Goal: Task Accomplishment & Management: Use online tool/utility

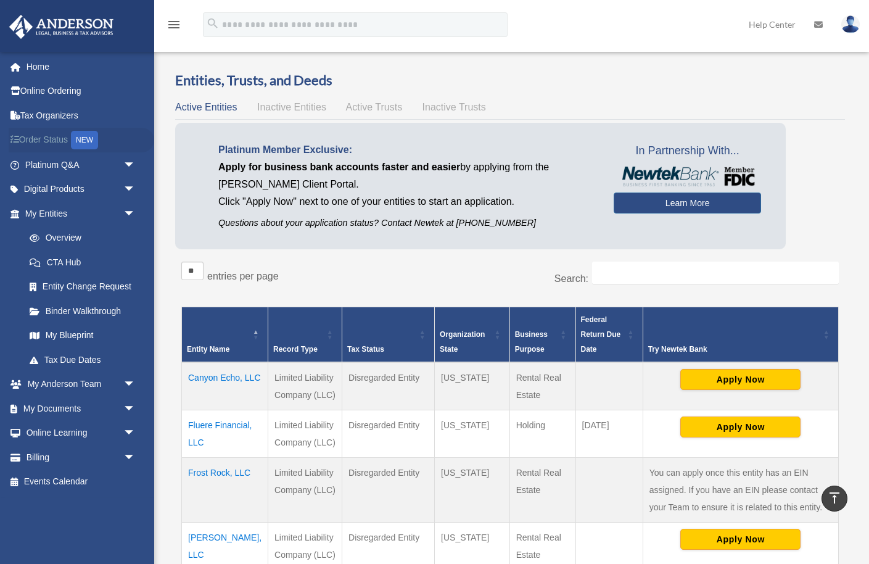
scroll to position [207, 0]
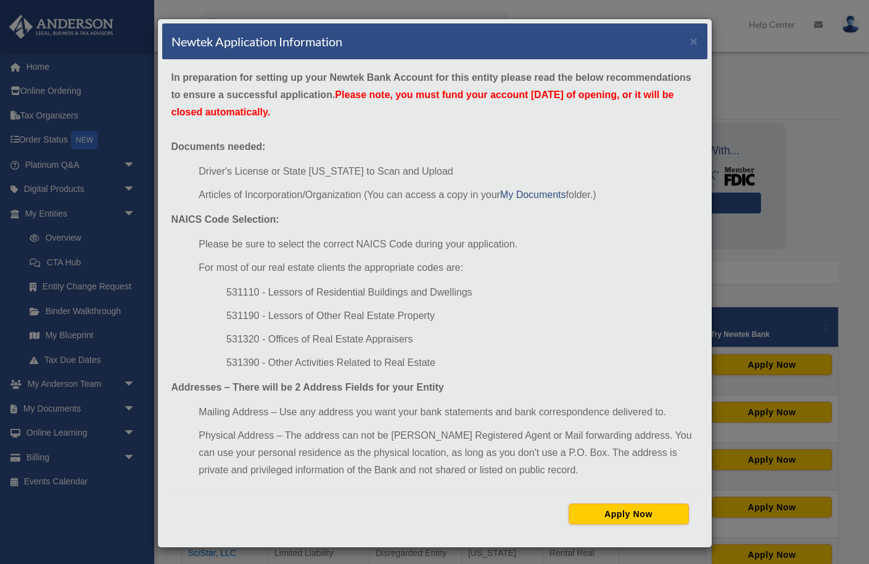
scroll to position [100, 0]
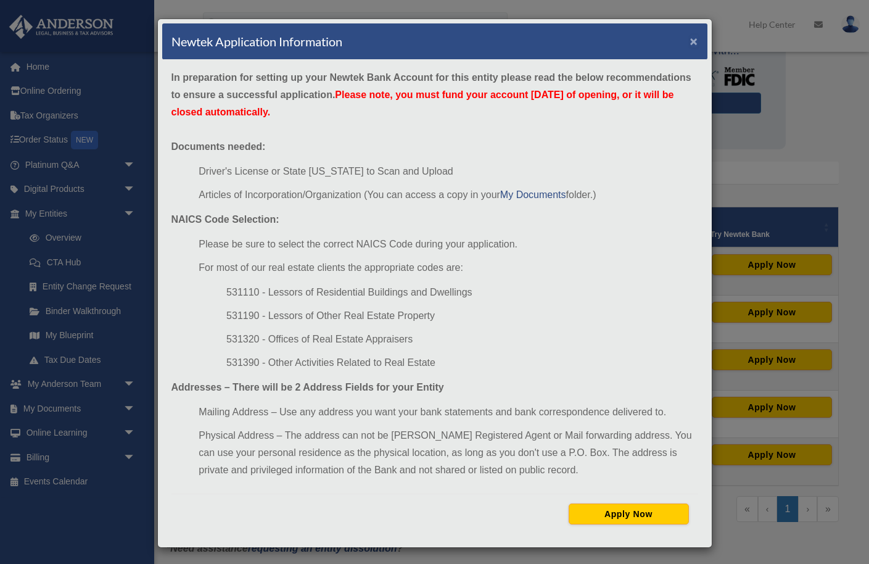
click at [694, 41] on button "×" at bounding box center [694, 41] width 8 height 13
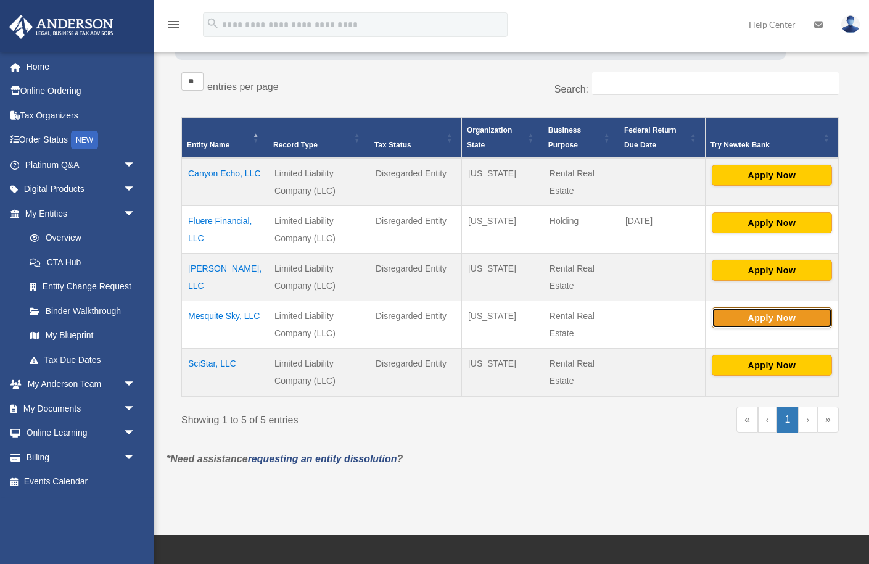
scroll to position [245, 0]
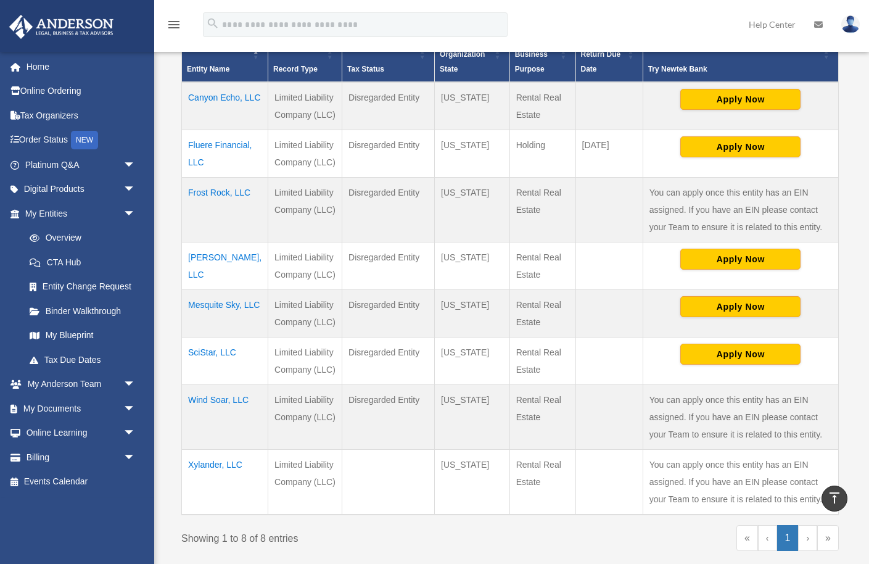
scroll to position [272, 0]
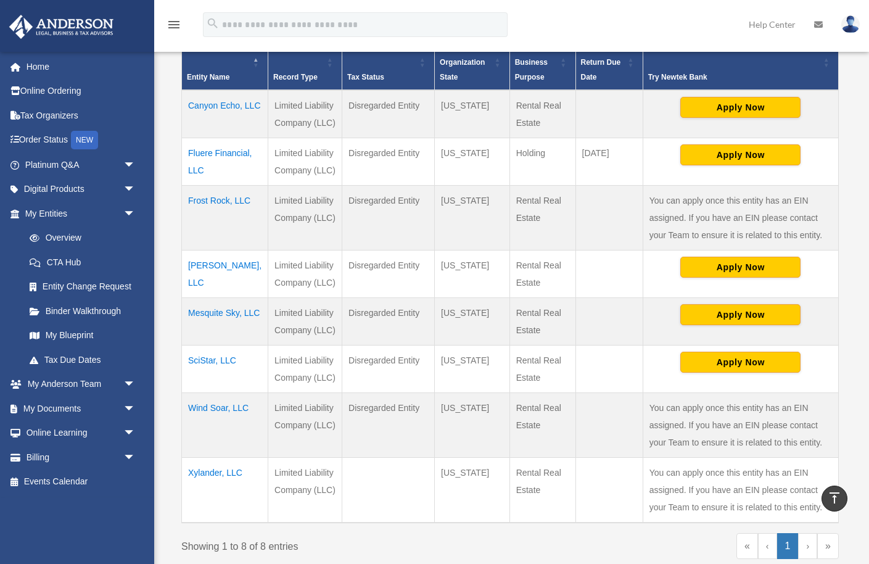
click at [188, 121] on td "Canyon Echo, LLC" at bounding box center [225, 114] width 86 height 48
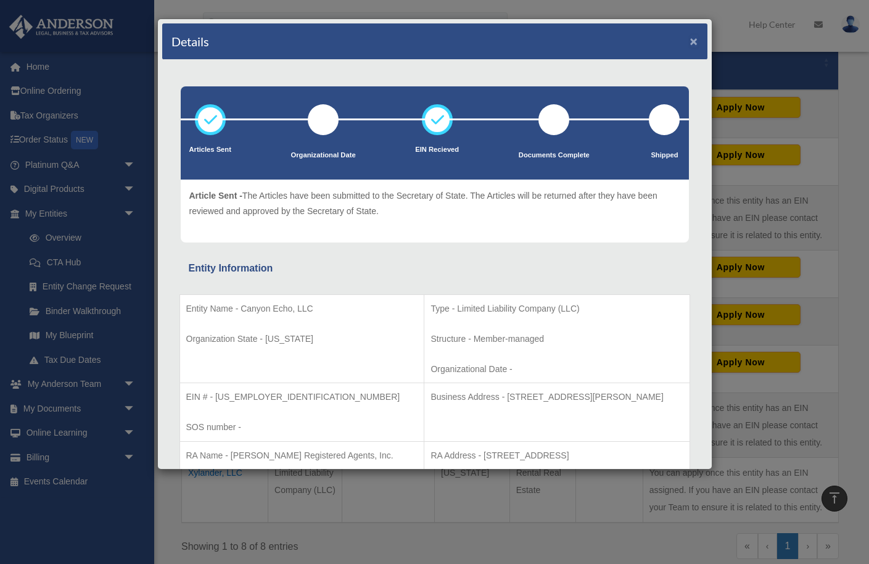
click at [693, 40] on button "×" at bounding box center [694, 41] width 8 height 13
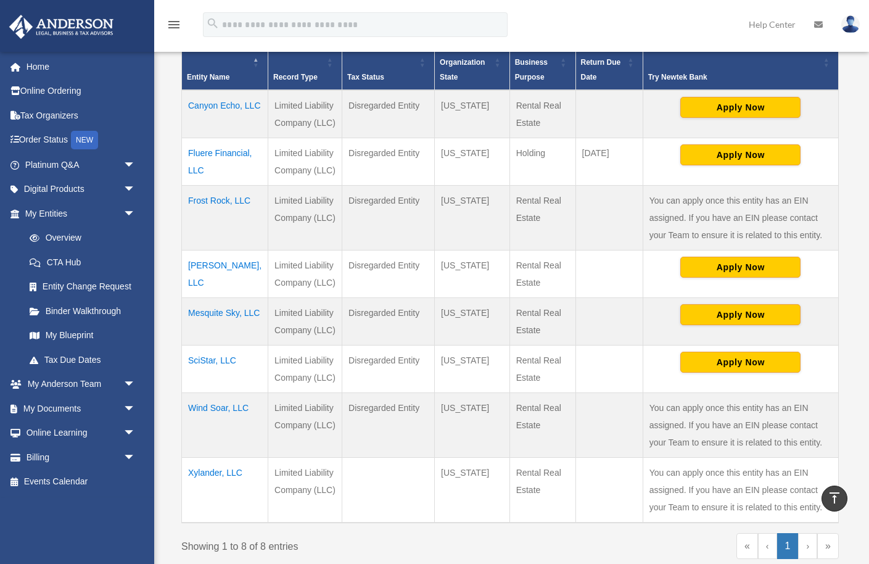
click at [213, 169] on td "Fluere Financial, LLC" at bounding box center [225, 161] width 86 height 47
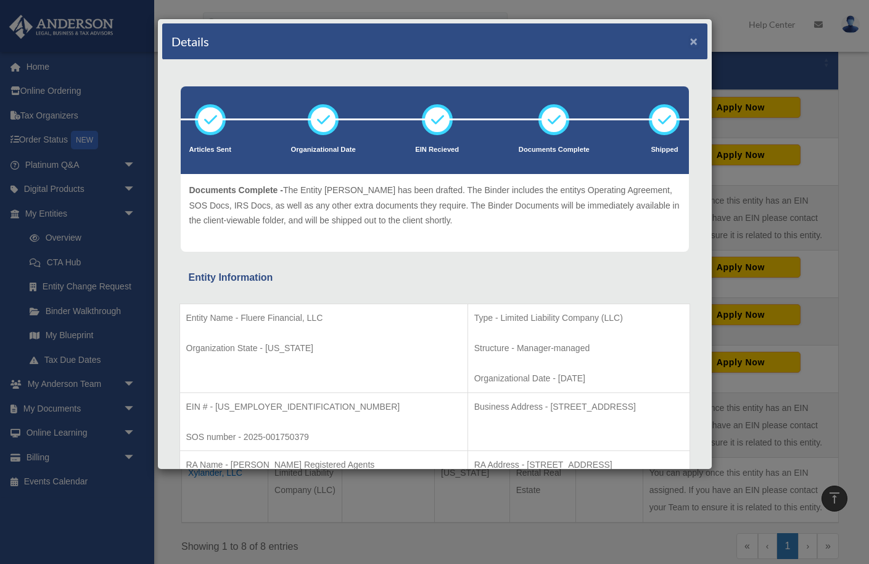
click at [695, 41] on button "×" at bounding box center [694, 41] width 8 height 13
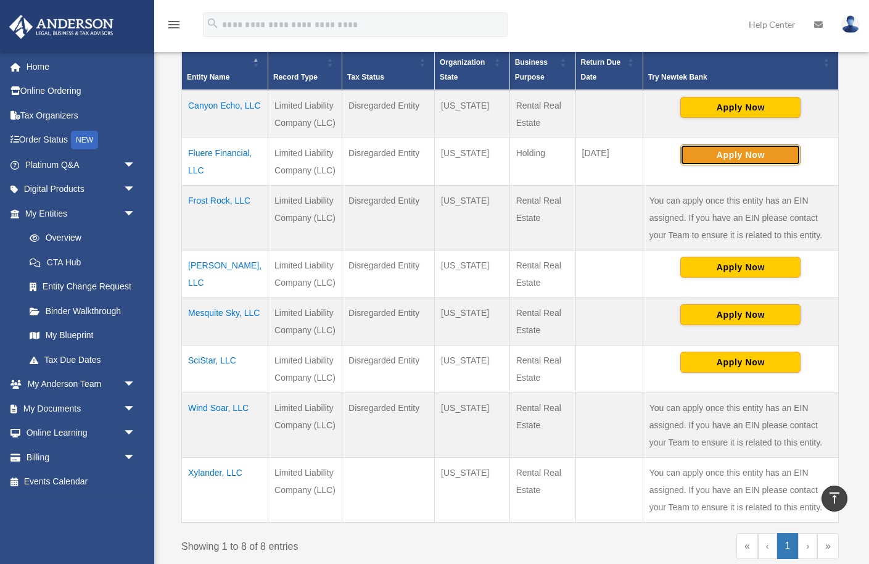
click at [748, 155] on button "Apply Now" at bounding box center [740, 154] width 120 height 21
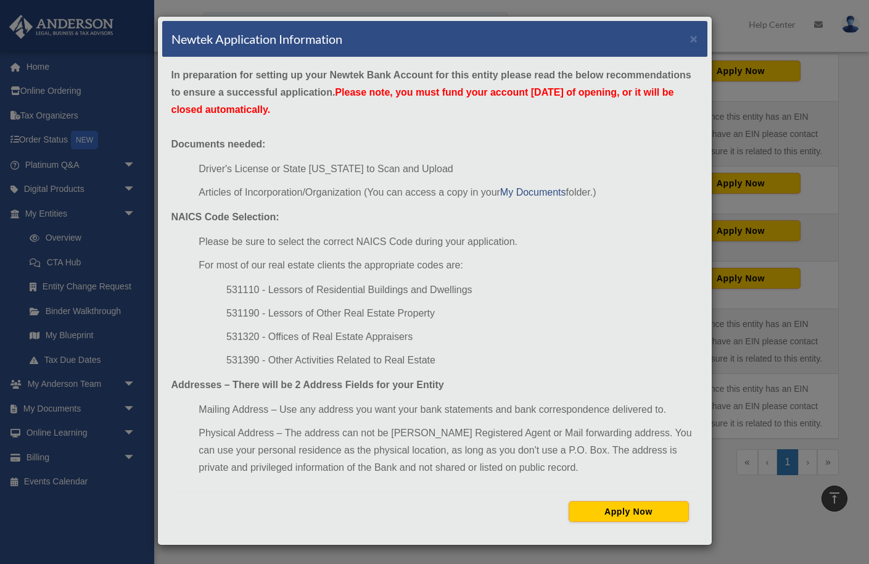
scroll to position [358, 0]
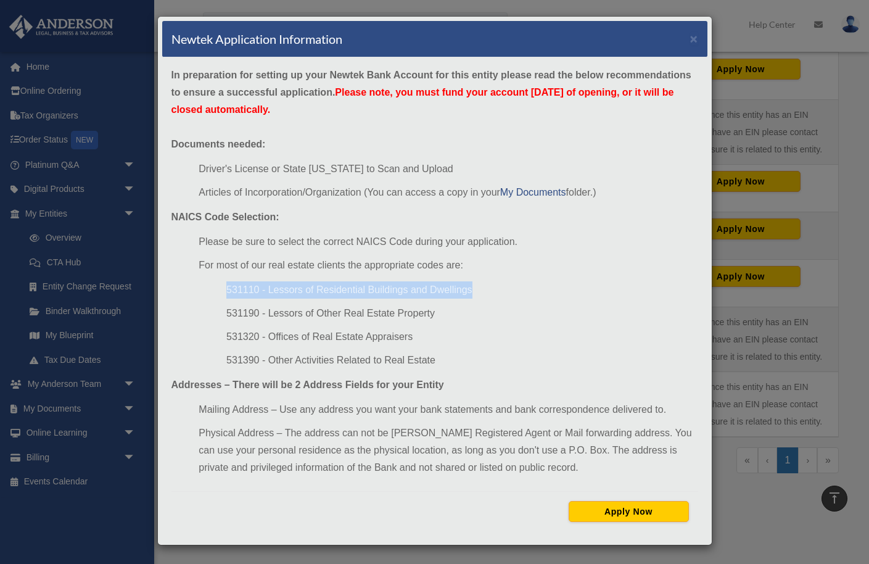
drag, startPoint x: 228, startPoint y: 287, endPoint x: 474, endPoint y: 289, distance: 245.5
click at [474, 289] on li "531110 - Lessors of Residential Buildings and Dwellings" at bounding box center [461, 289] width 471 height 17
copy li "531110 - Lessors of Residential Buildings and Dwellings"
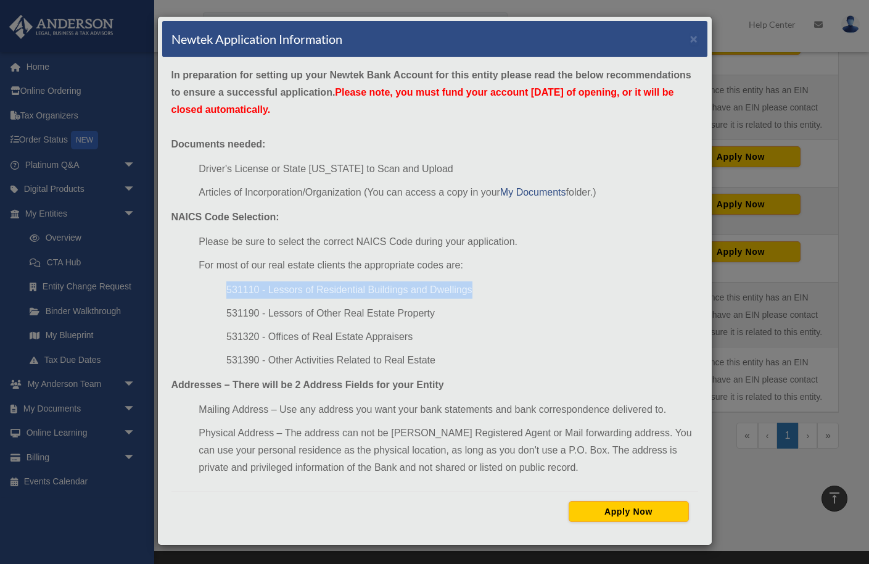
scroll to position [388, 0]
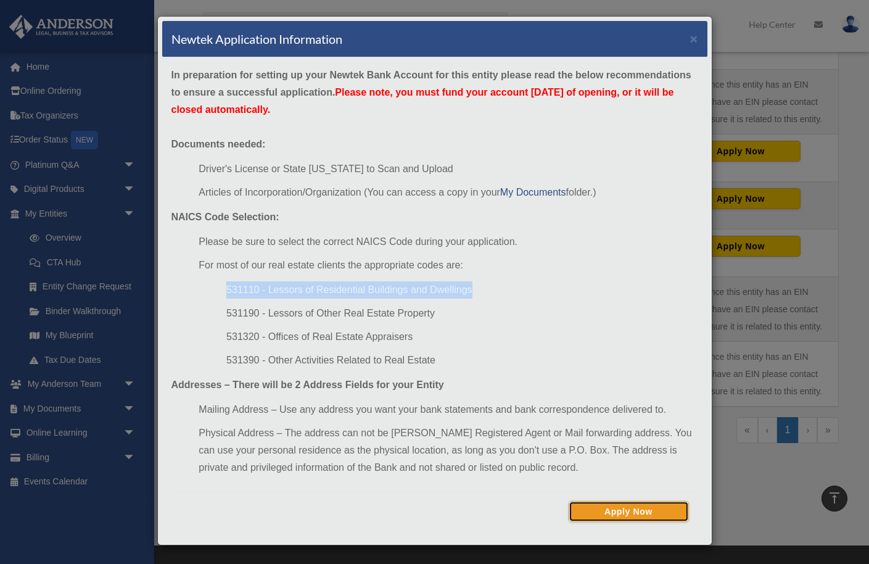
click at [633, 511] on button "Apply Now" at bounding box center [629, 511] width 120 height 21
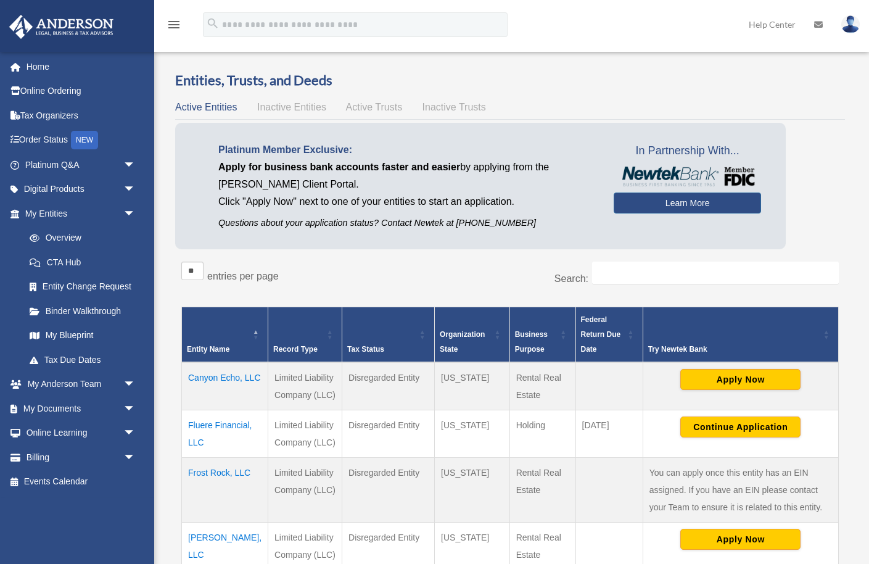
scroll to position [388, 0]
